Goal: Register for event/course

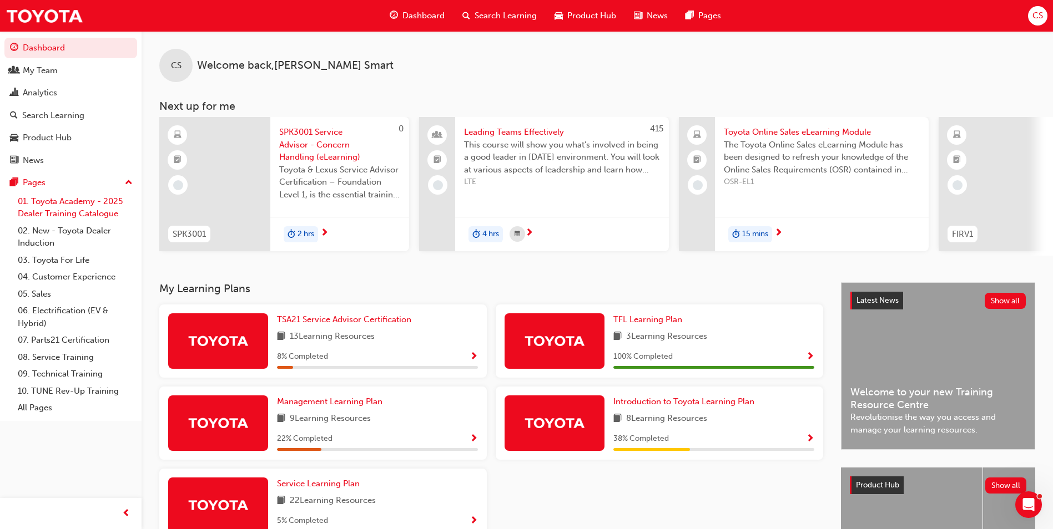
click at [70, 198] on link "01. Toyota Academy - 2025 Dealer Training Catalogue" at bounding box center [75, 207] width 124 height 29
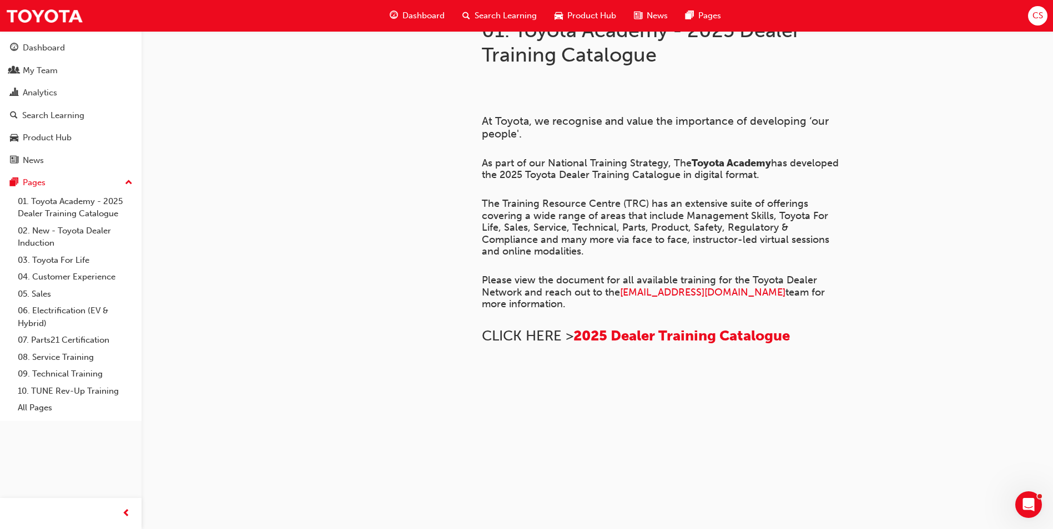
scroll to position [735, 0]
click at [482, 385] on img at bounding box center [482, 385] width 0 height 0
click at [664, 345] on span "2025 Dealer Training Catalogue" at bounding box center [681, 335] width 216 height 17
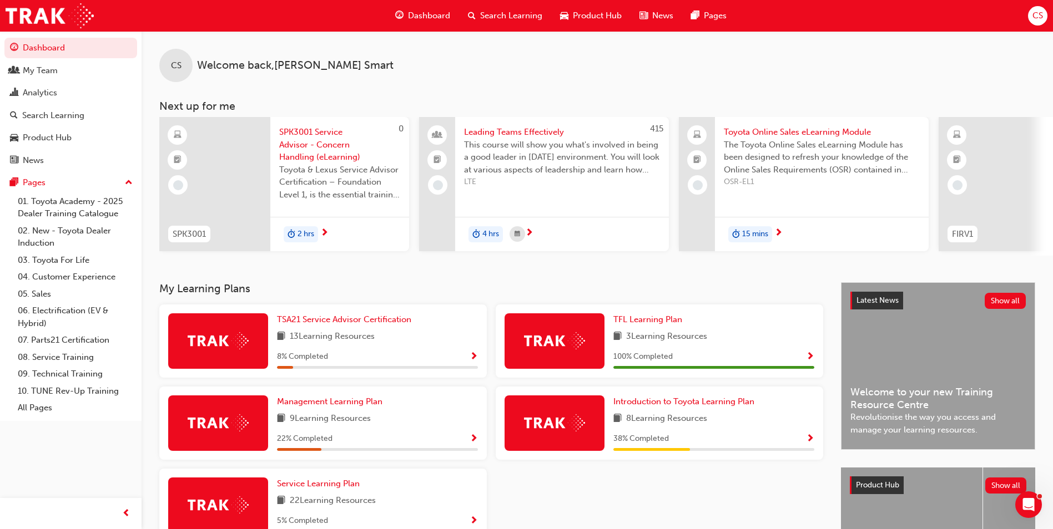
click at [521, 10] on span "Search Learning" at bounding box center [511, 15] width 62 height 13
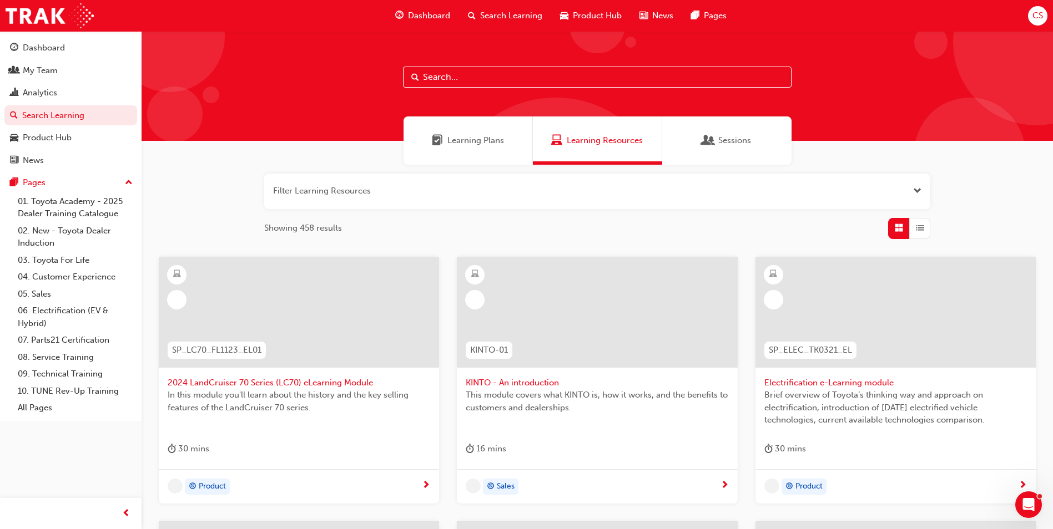
click at [457, 79] on input "text" at bounding box center [597, 77] width 388 height 21
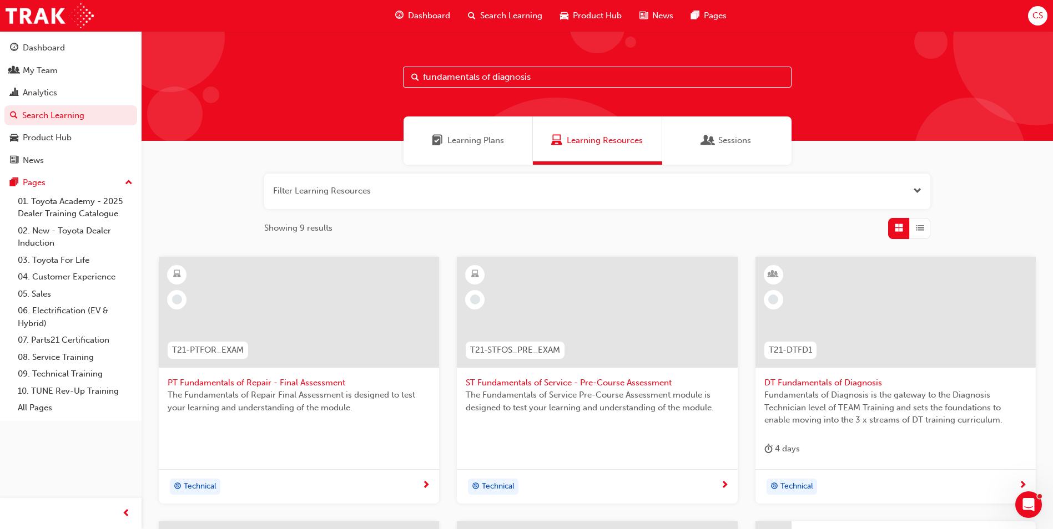
type input "fundamentals of diagnosis"
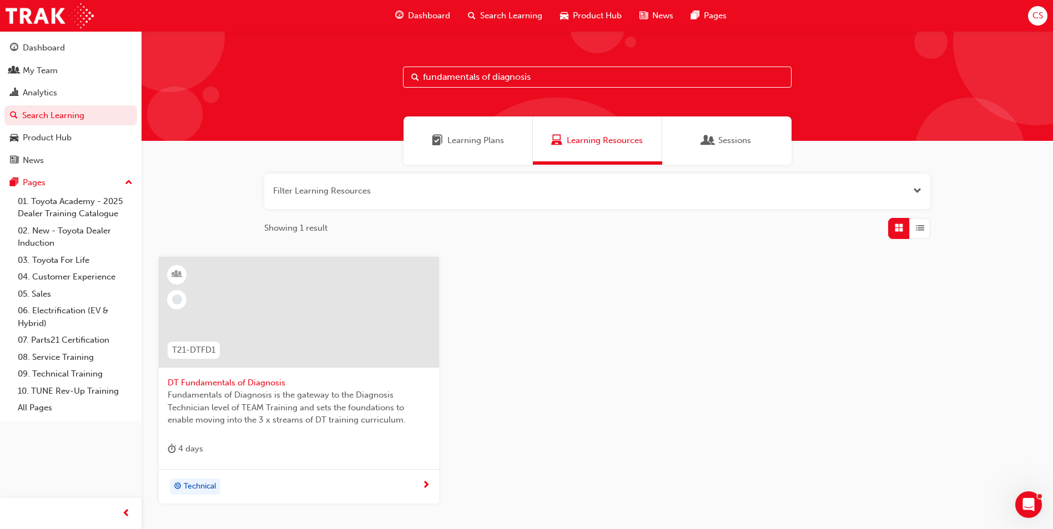
click at [250, 382] on span "DT Fundamentals of Diagnosis" at bounding box center [299, 383] width 263 height 13
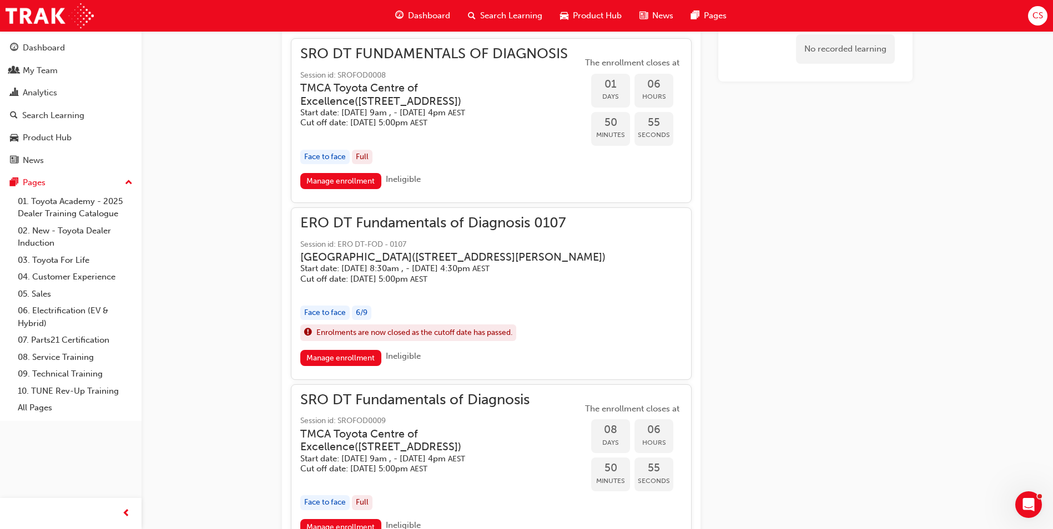
scroll to position [943, 0]
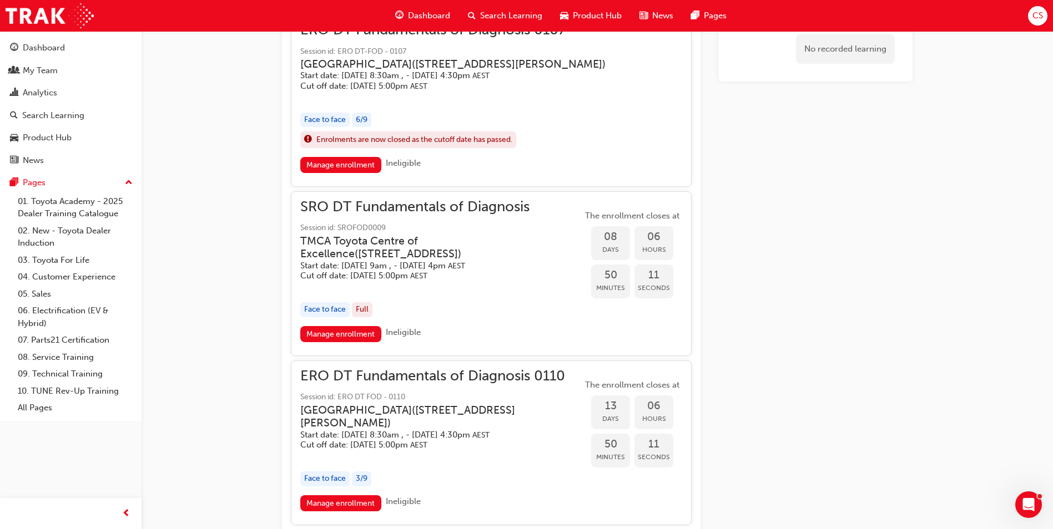
scroll to position [1223, 0]
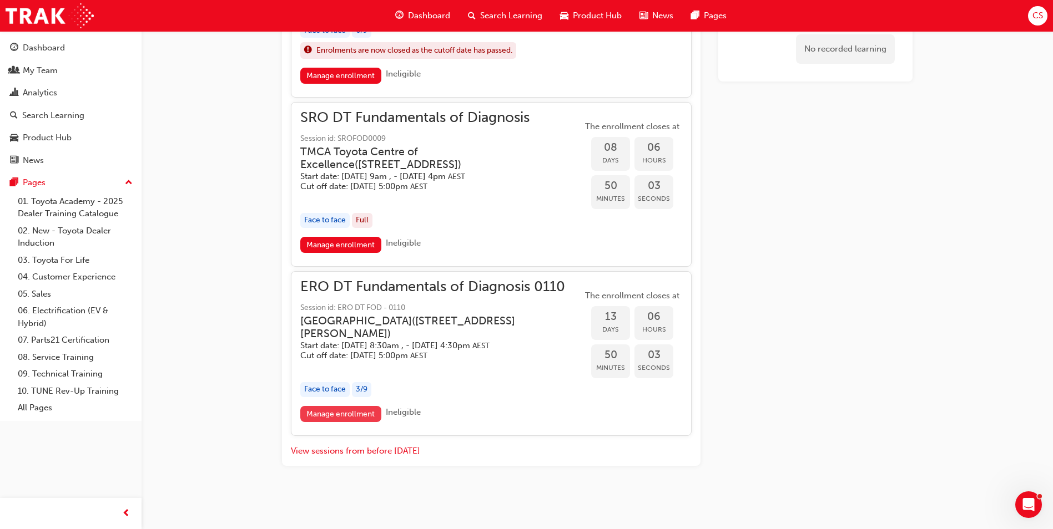
click at [338, 417] on link "Manage enrollment" at bounding box center [340, 414] width 81 height 16
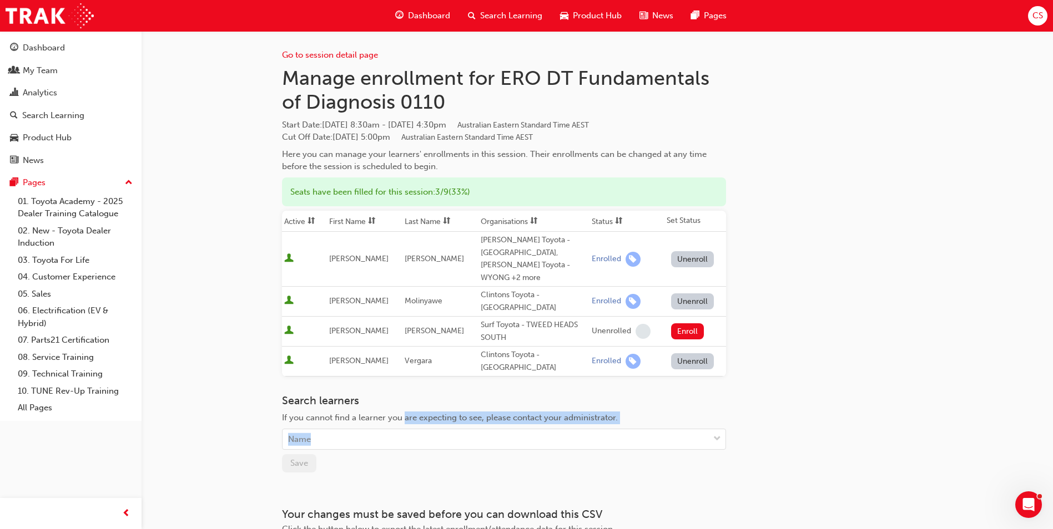
click at [404, 414] on div "Search learners If you cannot find a learner you are expecting to see, please c…" at bounding box center [504, 422] width 444 height 55
drag, startPoint x: 404, startPoint y: 414, endPoint x: 402, endPoint y: 425, distance: 11.3
click at [401, 430] on div "Name" at bounding box center [495, 439] width 426 height 19
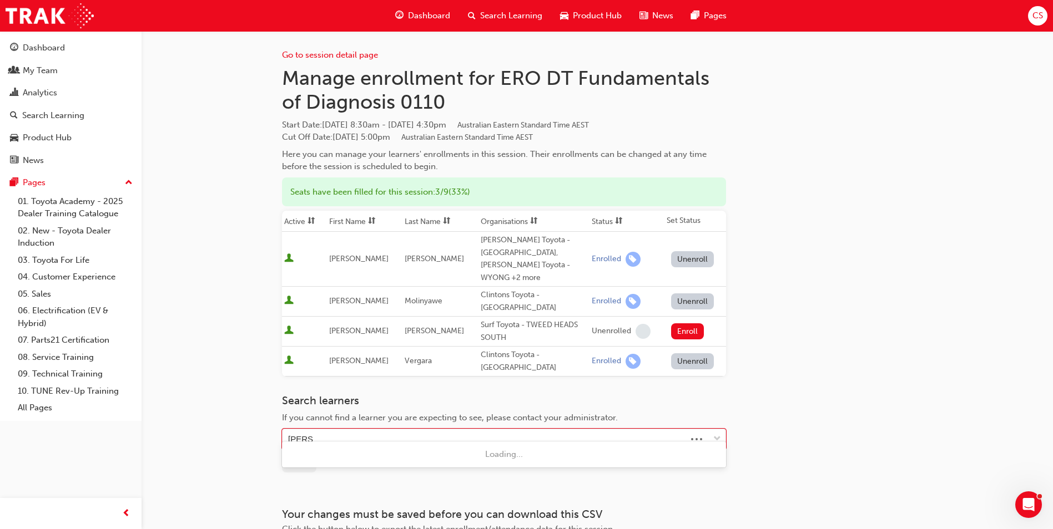
type input "[PERSON_NAME]"
click at [934, 271] on div "Go to session detail page Manage enrollment for ERO DT Fundamentals of Diagnosi…" at bounding box center [526, 311] width 1053 height 622
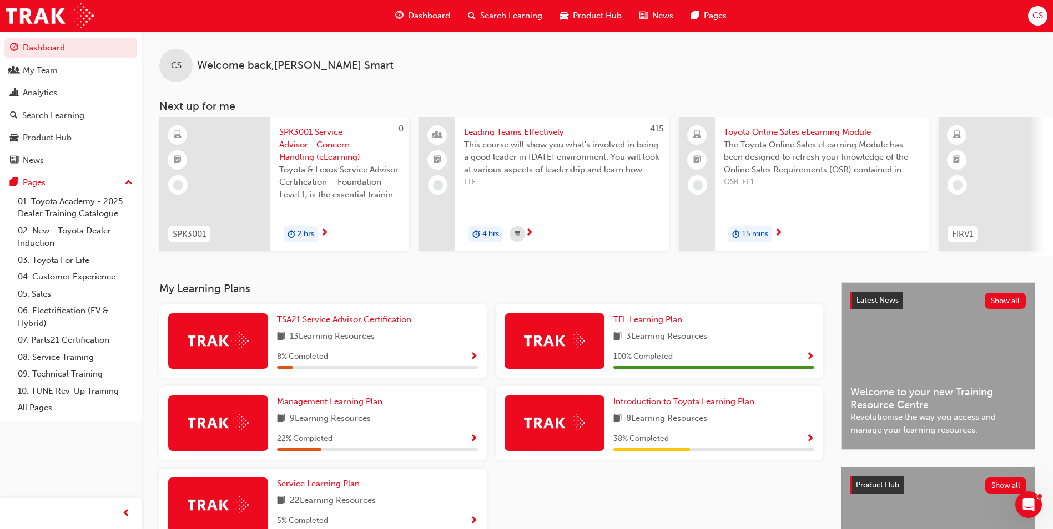
click at [487, 14] on span "Search Learning" at bounding box center [511, 15] width 62 height 13
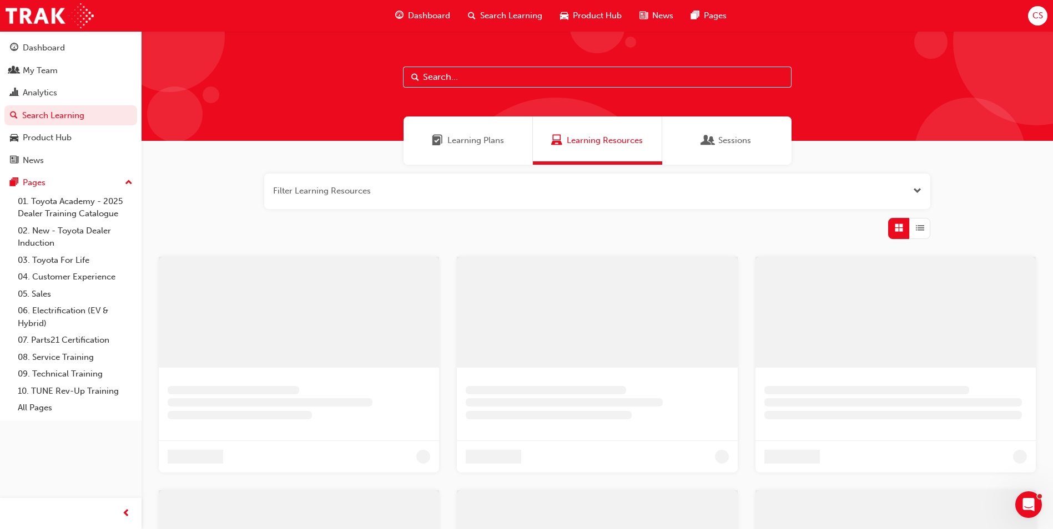
click at [461, 79] on input "text" at bounding box center [597, 77] width 388 height 21
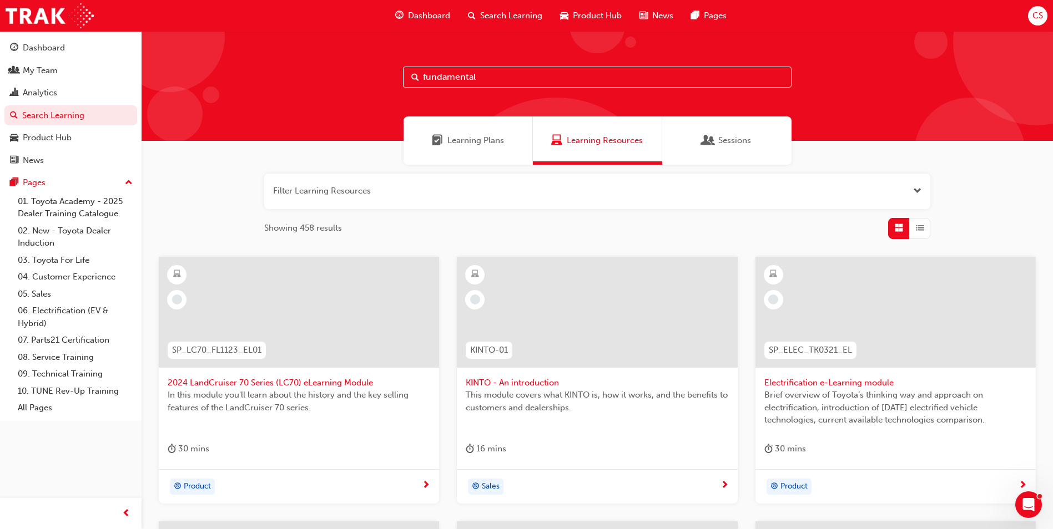
type input "fundamentals"
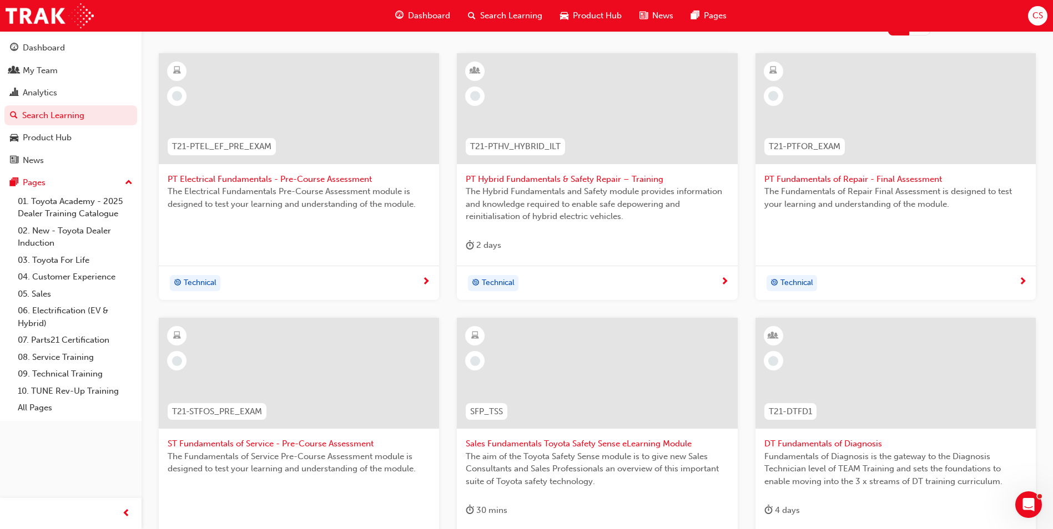
scroll to position [222, 0]
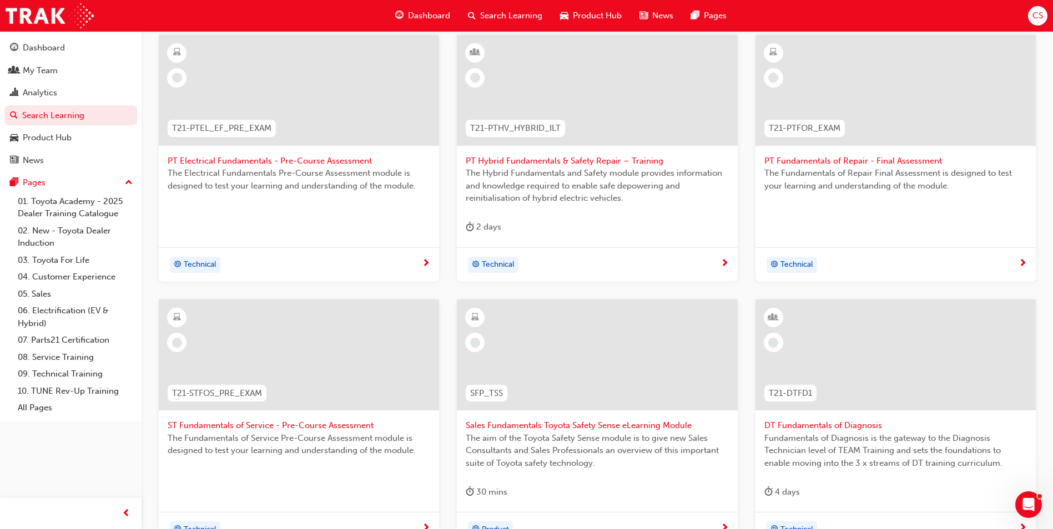
click at [831, 426] on span "DT Fundamentals of Diagnosis" at bounding box center [895, 426] width 263 height 13
